Goal: Information Seeking & Learning: Obtain resource

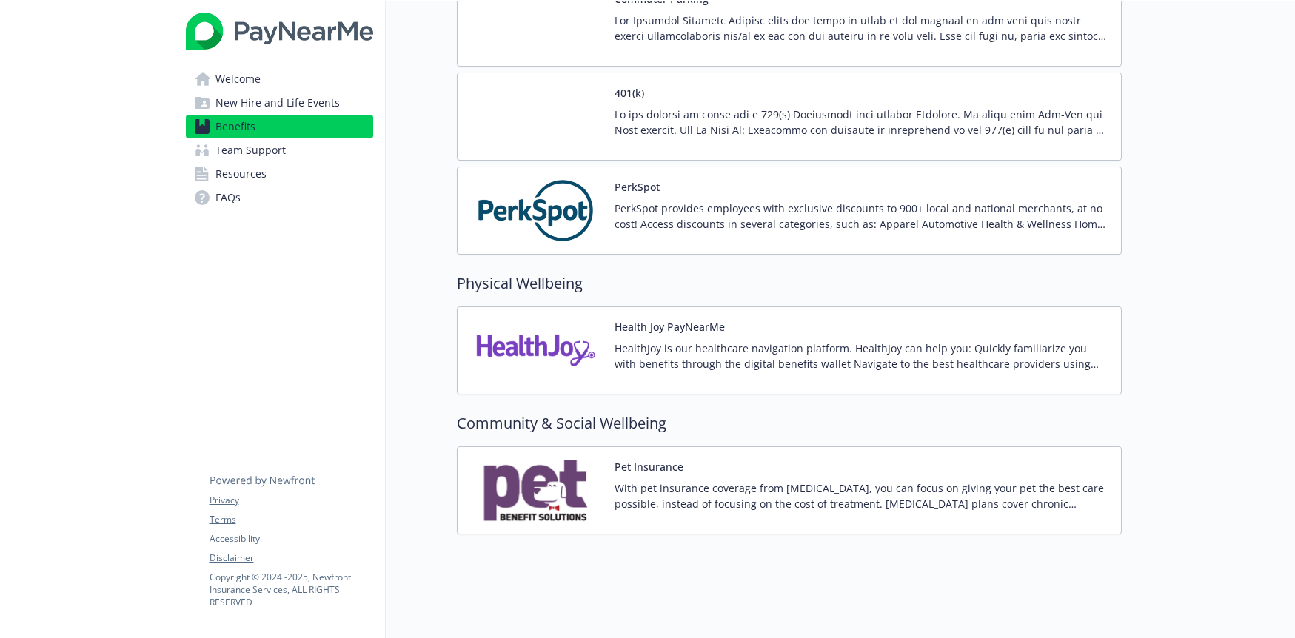
scroll to position [2626, 0]
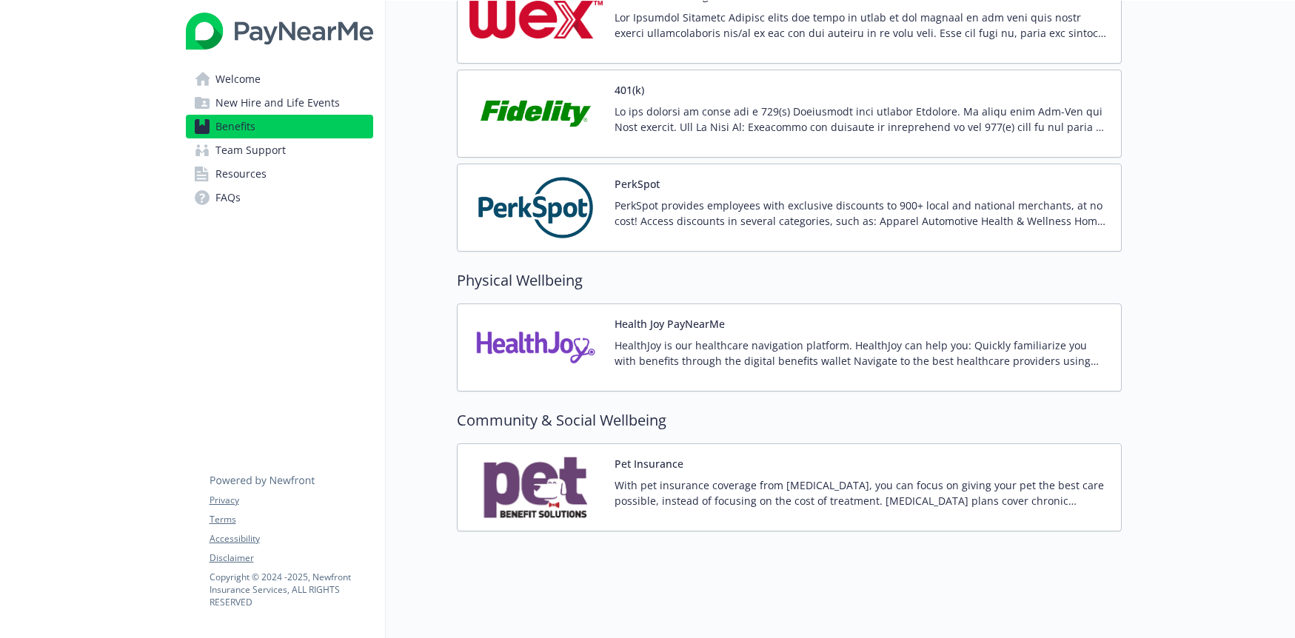
click at [296, 81] on link "Welcome" at bounding box center [279, 79] width 187 height 24
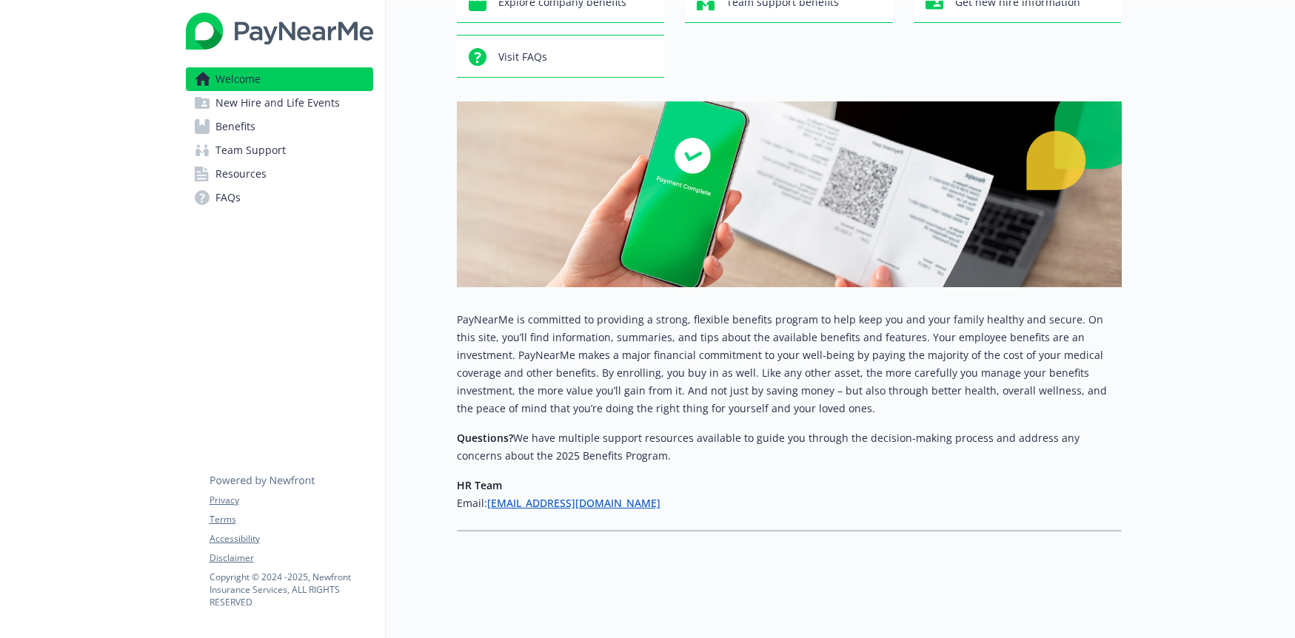
click at [258, 168] on span "Resources" at bounding box center [241, 174] width 51 height 24
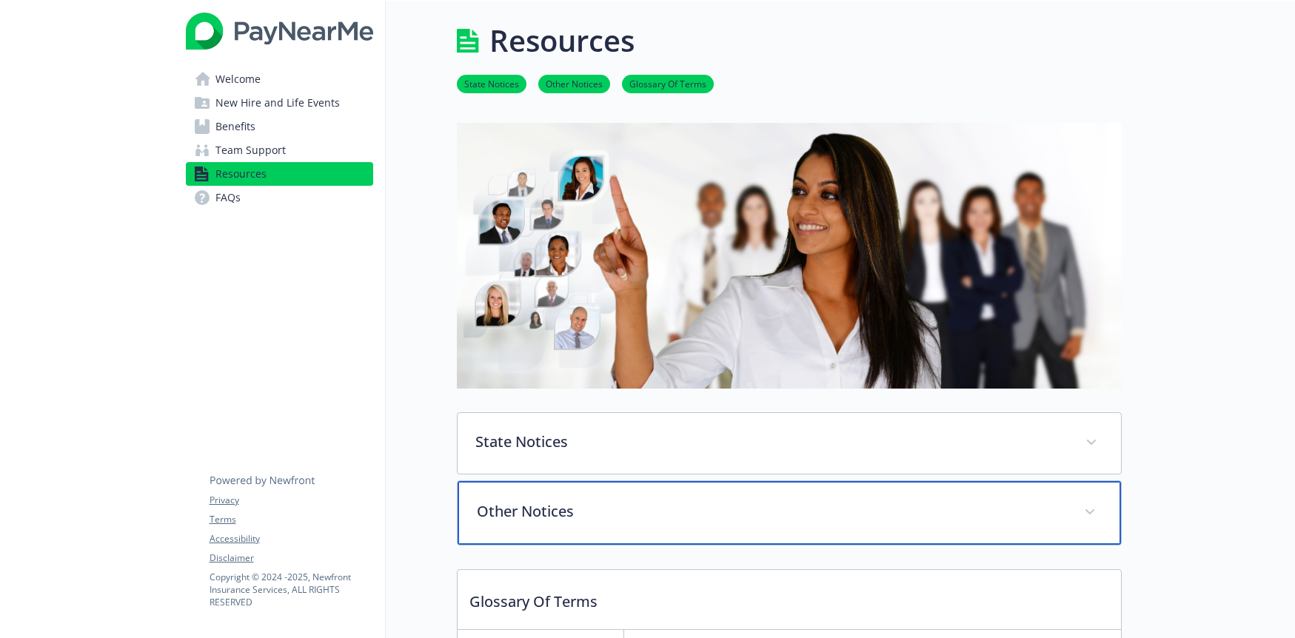
click at [550, 530] on div "Other Notices" at bounding box center [790, 513] width 664 height 64
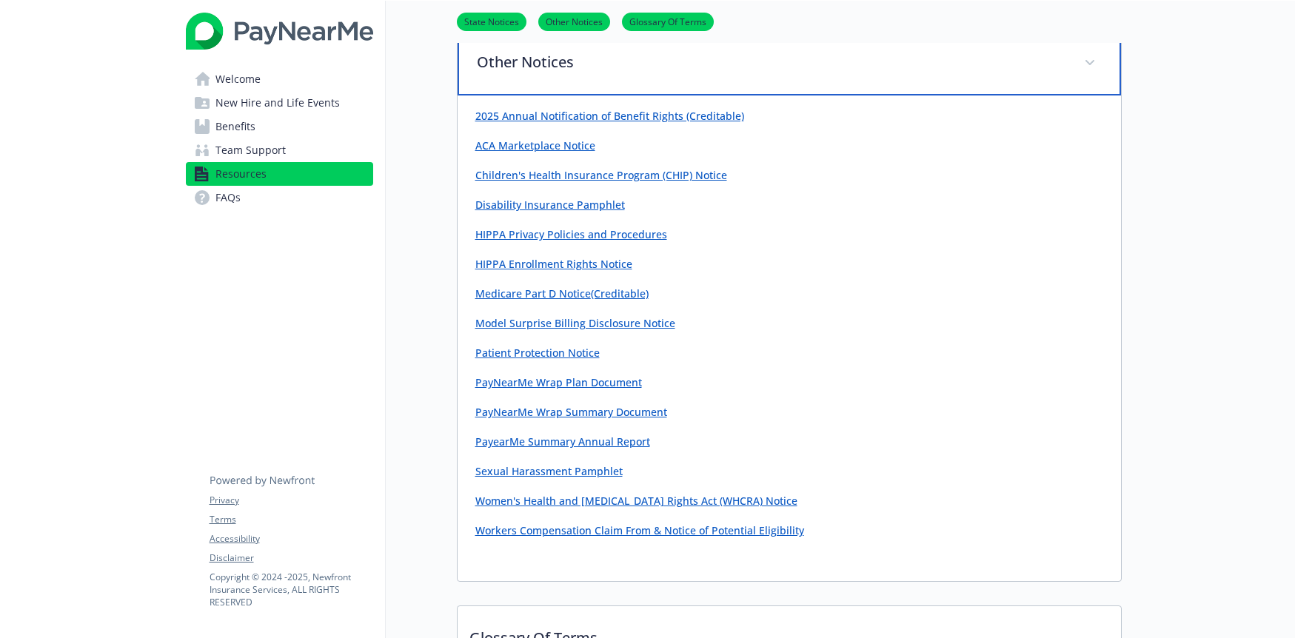
scroll to position [482, 0]
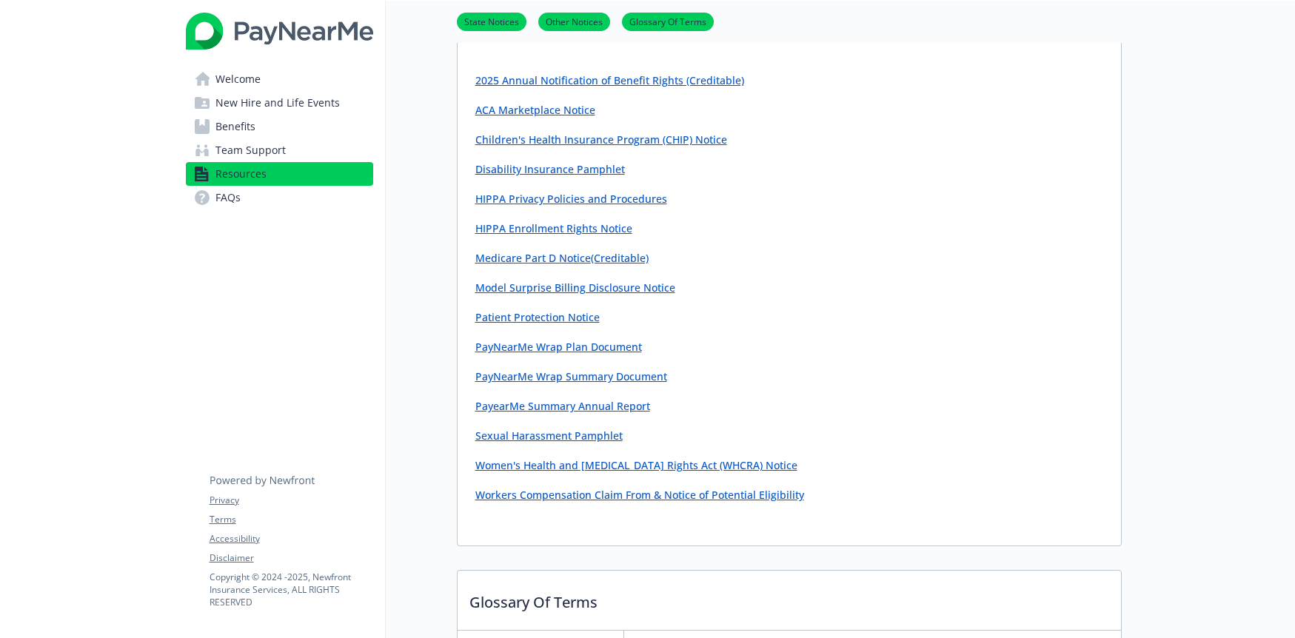
click at [550, 498] on link "Workers Compensation Claim From & Notice of Potential Eligibility" at bounding box center [639, 495] width 329 height 14
